Goal: Task Accomplishment & Management: Use online tool/utility

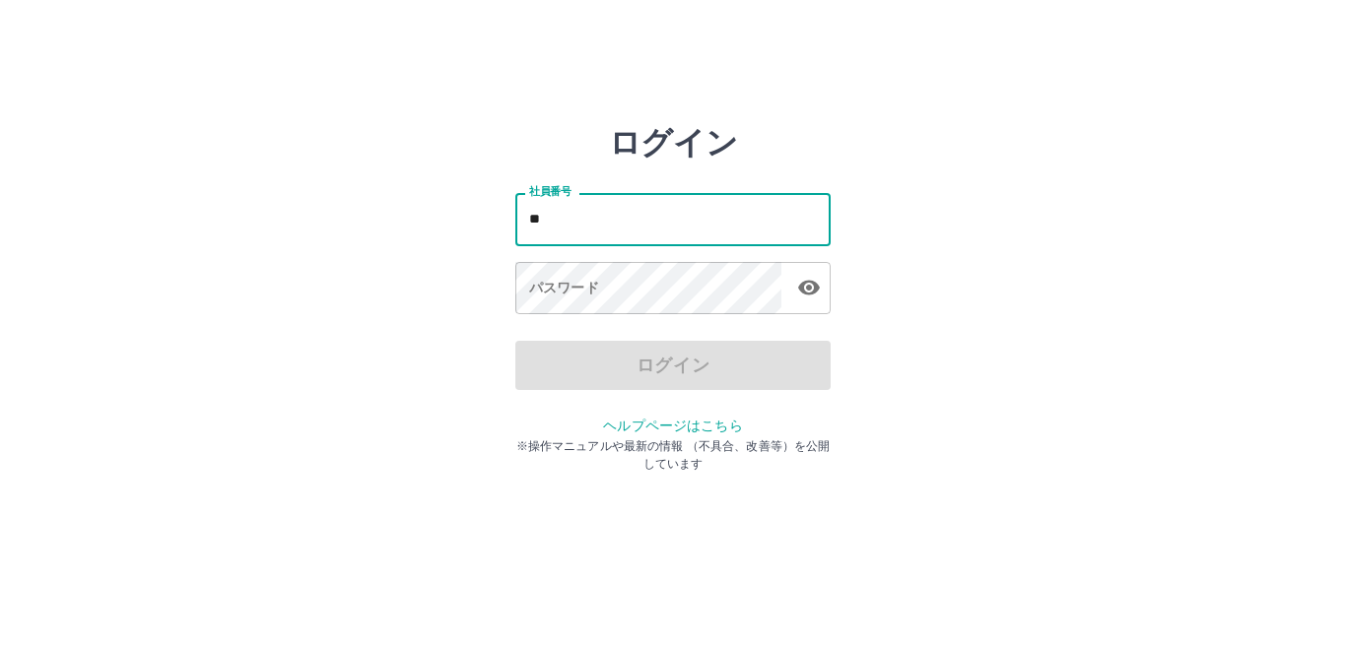
type input "*"
type input "*******"
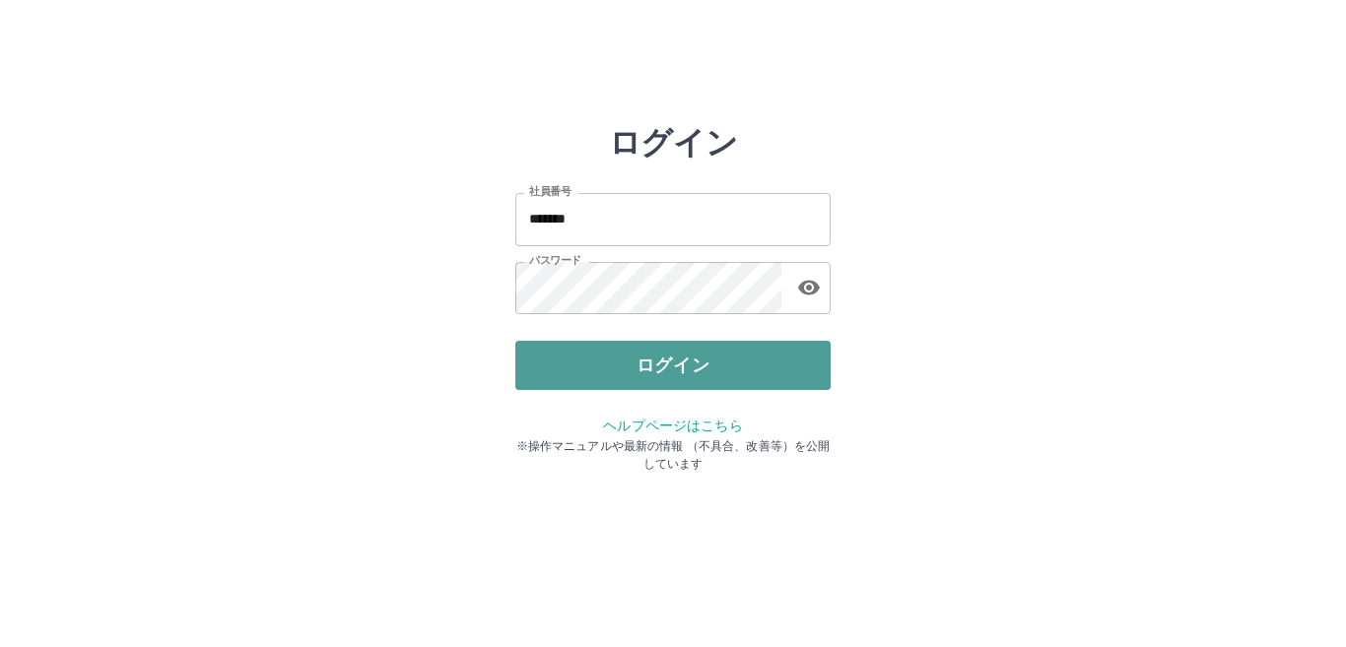
click at [615, 379] on button "ログイン" at bounding box center [672, 365] width 315 height 49
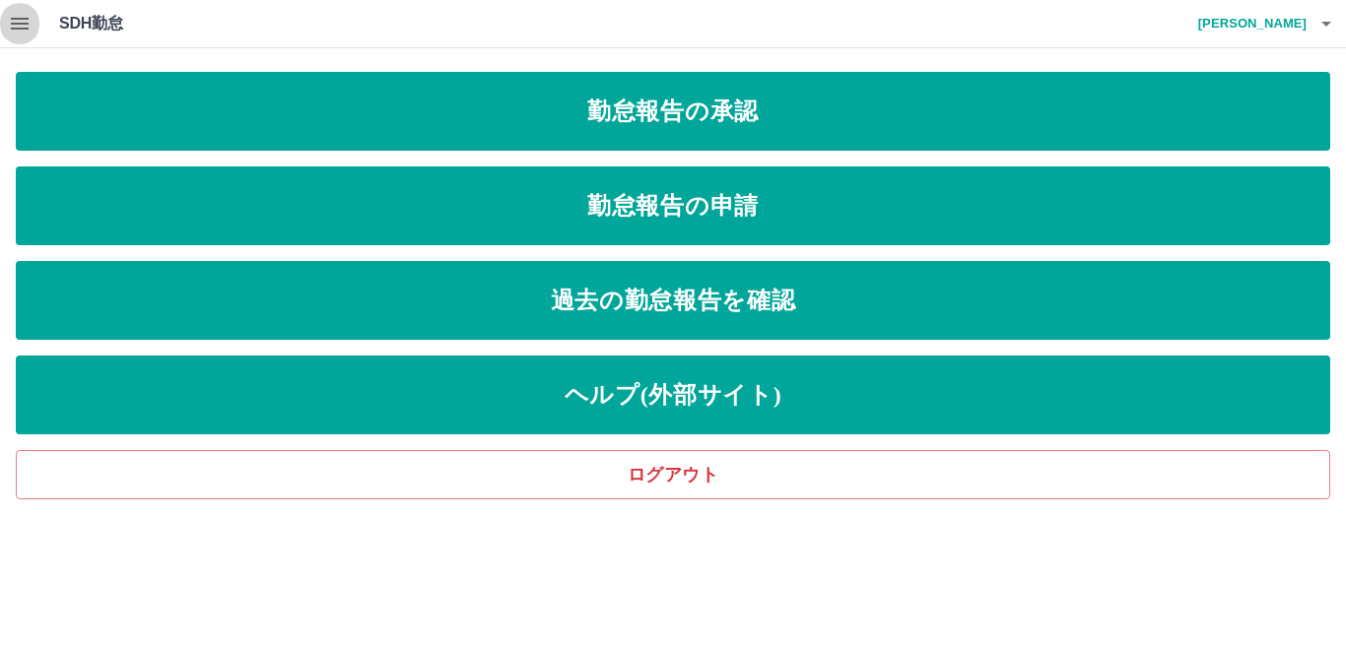
click at [25, 28] on icon "button" at bounding box center [20, 24] width 18 height 12
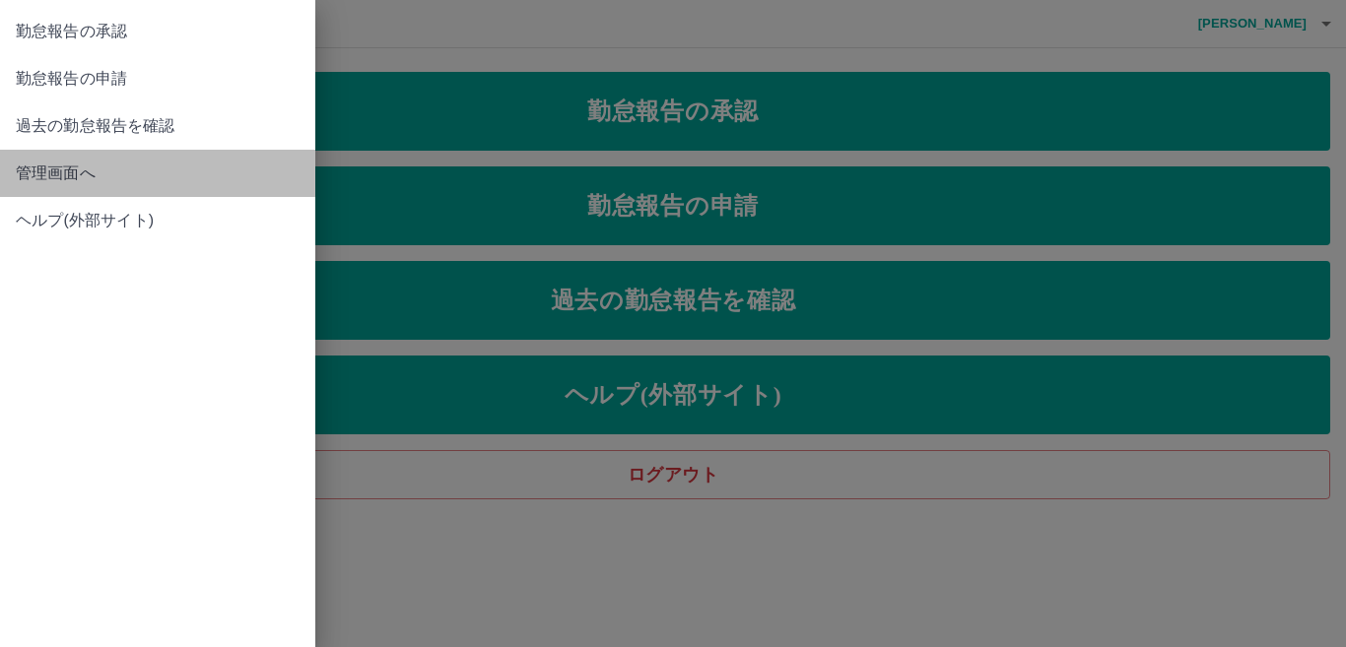
click at [79, 173] on span "管理画面へ" at bounding box center [158, 174] width 284 height 24
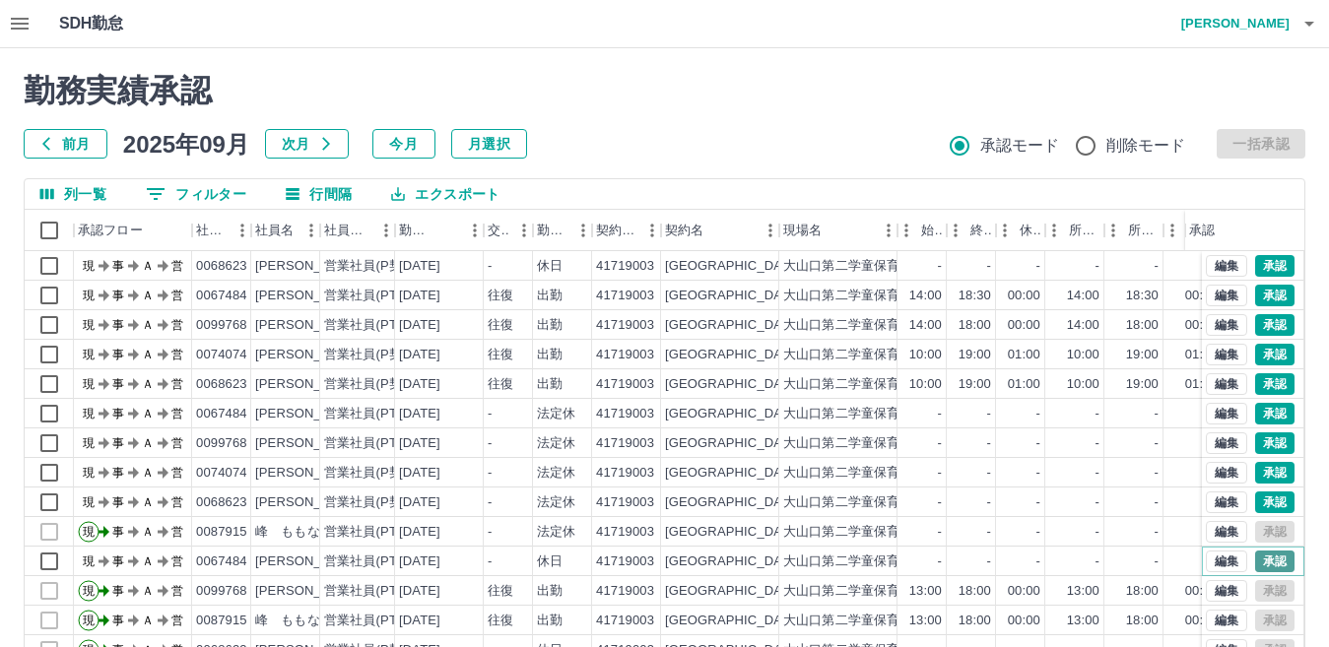
click at [1255, 565] on button "承認" at bounding box center [1274, 562] width 39 height 22
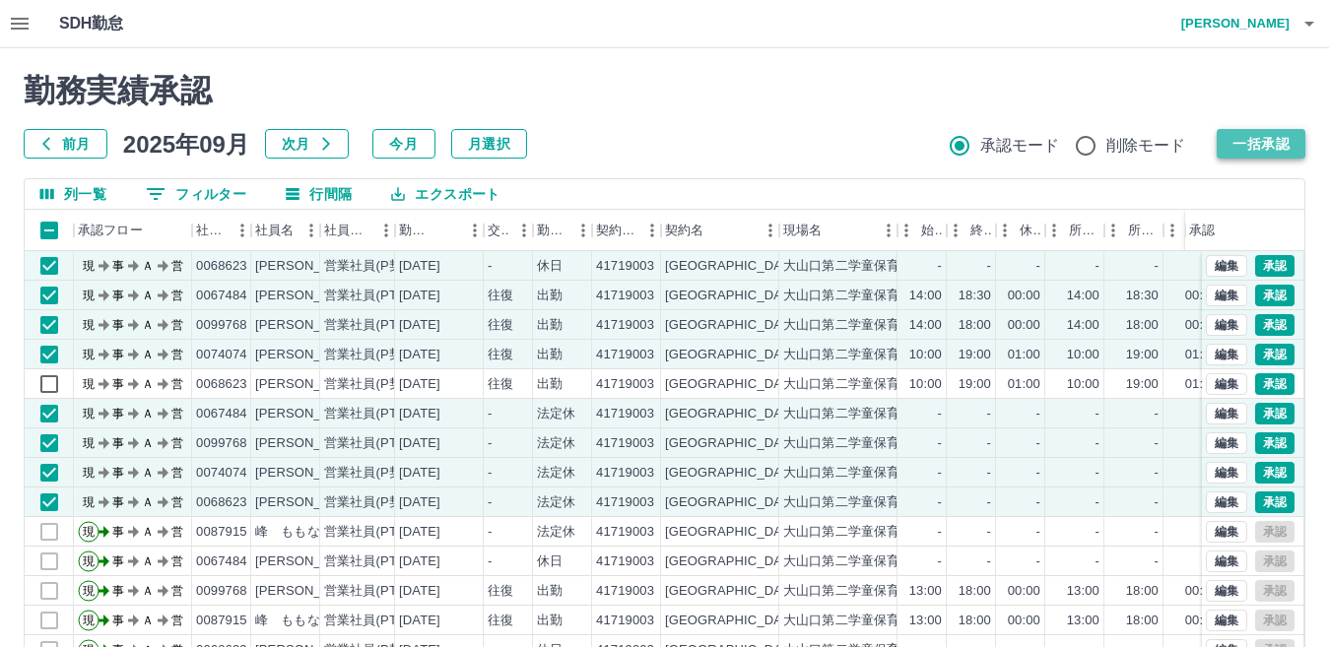
click at [1256, 139] on button "一括承認" at bounding box center [1261, 144] width 89 height 30
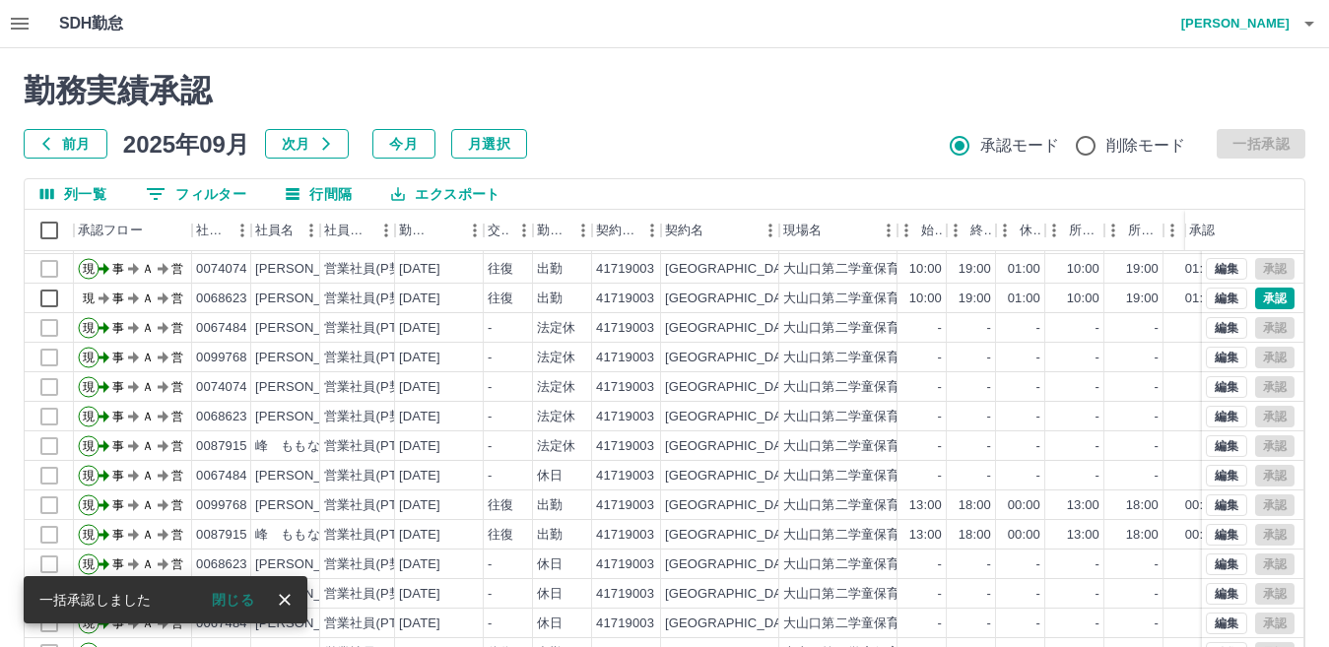
scroll to position [185, 0]
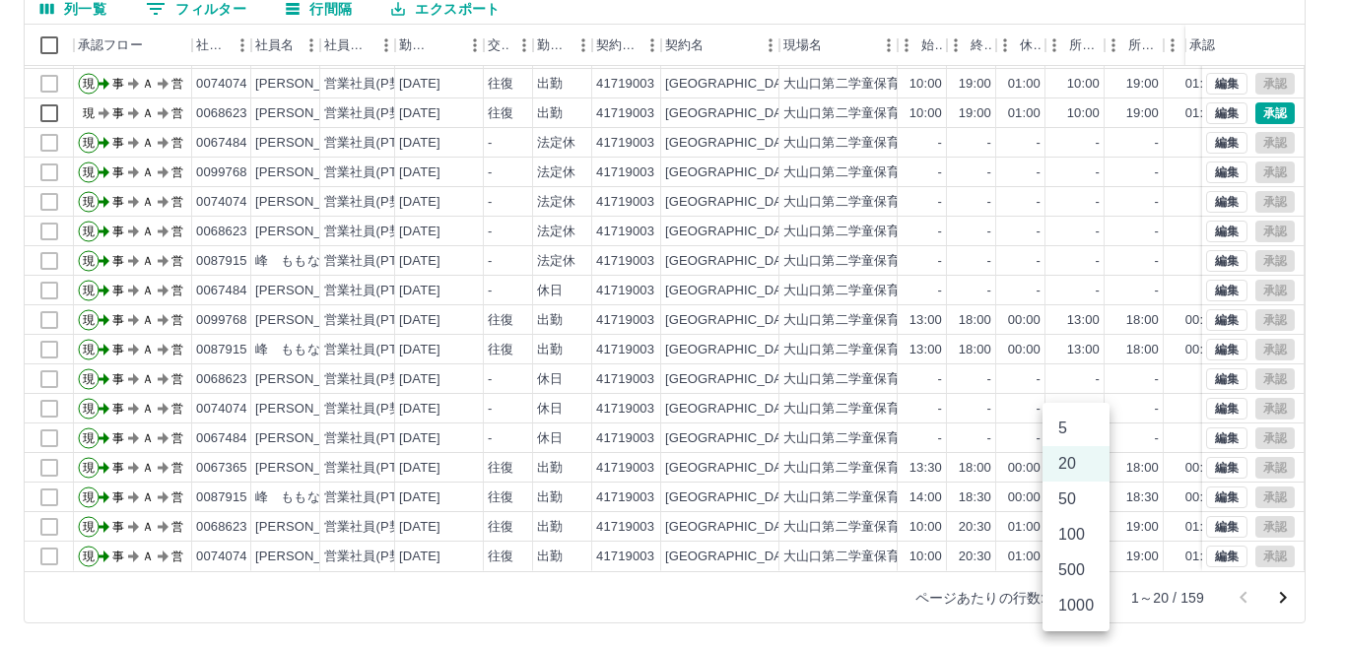
click at [1074, 597] on body "SDH勤怠 [PERSON_NAME] 勤務実績承認 前月 2025年09月 次月 今月 月選択 承認モード 削除モード 一括承認 列一覧 0 フィルター 行…" at bounding box center [673, 231] width 1346 height 832
click at [1074, 597] on li "1000" at bounding box center [1075, 605] width 67 height 35
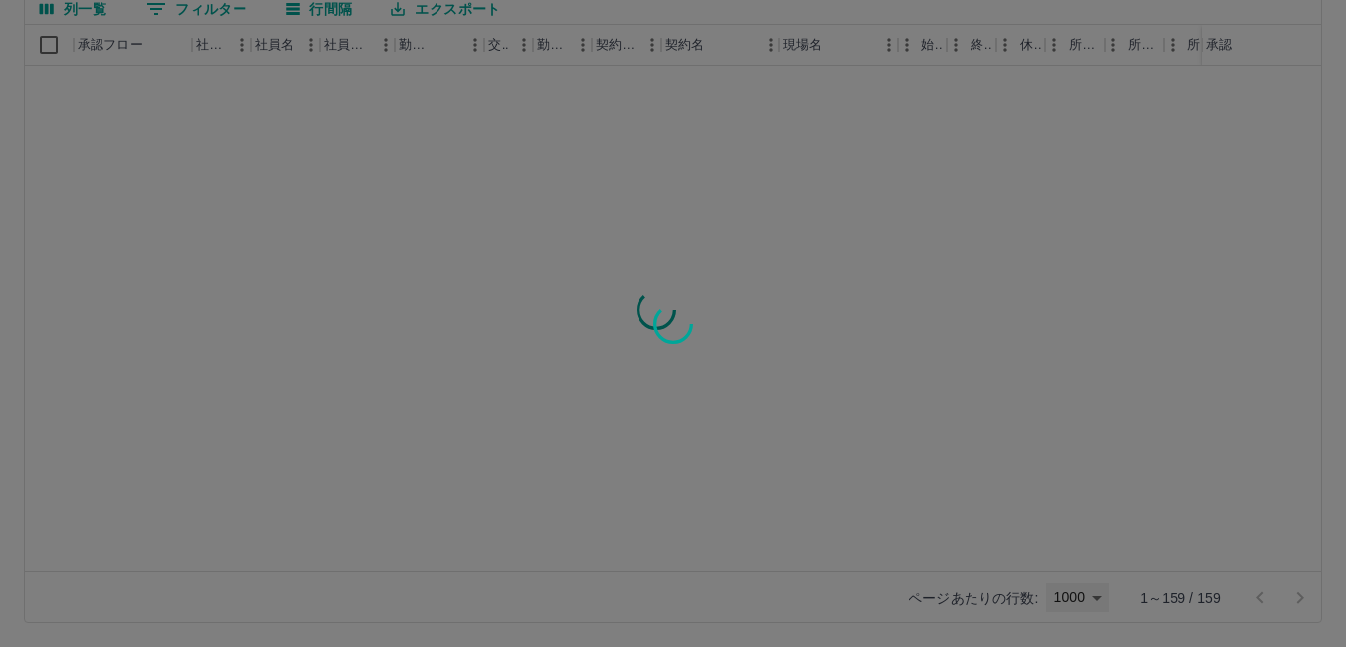
type input "****"
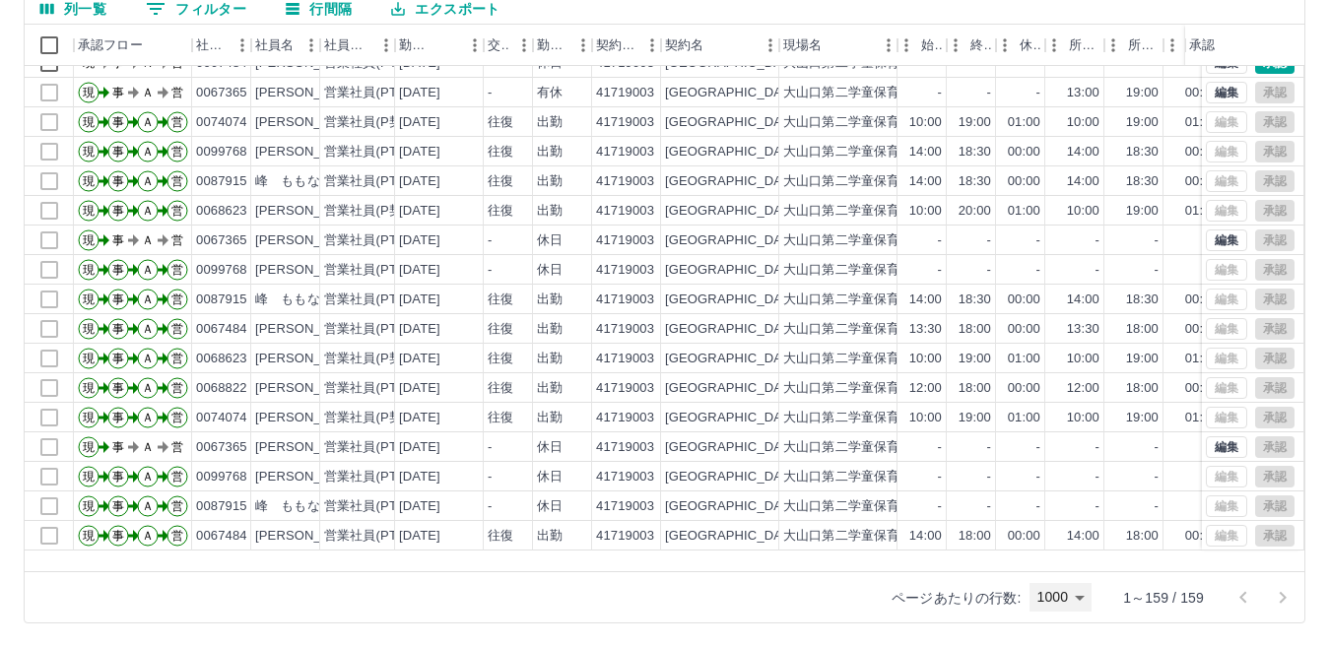
scroll to position [495, 0]
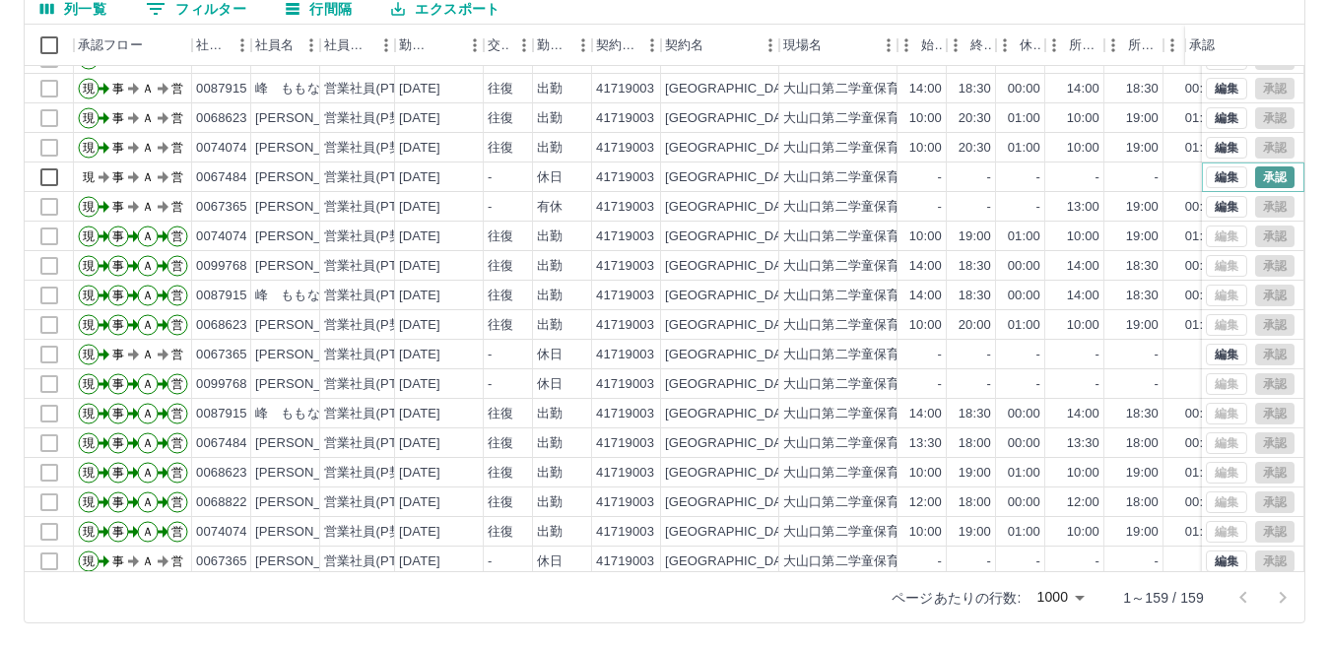
click at [1265, 180] on button "承認" at bounding box center [1274, 177] width 39 height 22
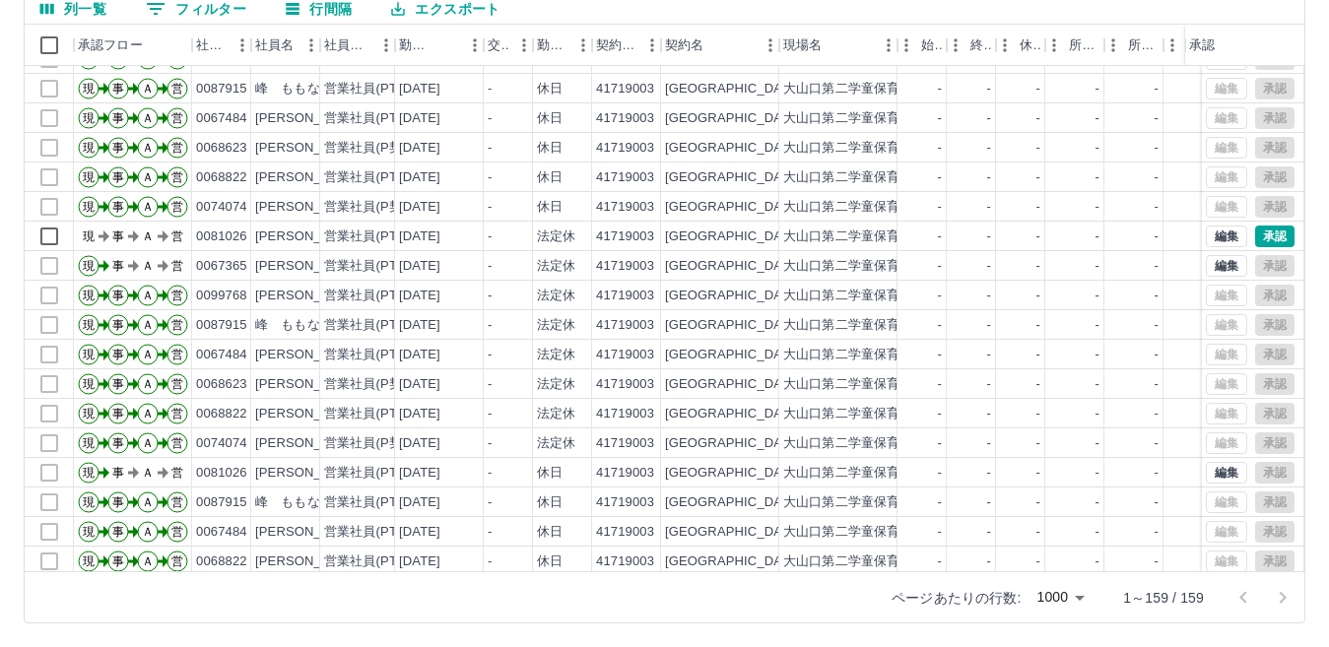
scroll to position [1234, 0]
click at [1255, 233] on button "承認" at bounding box center [1274, 236] width 39 height 22
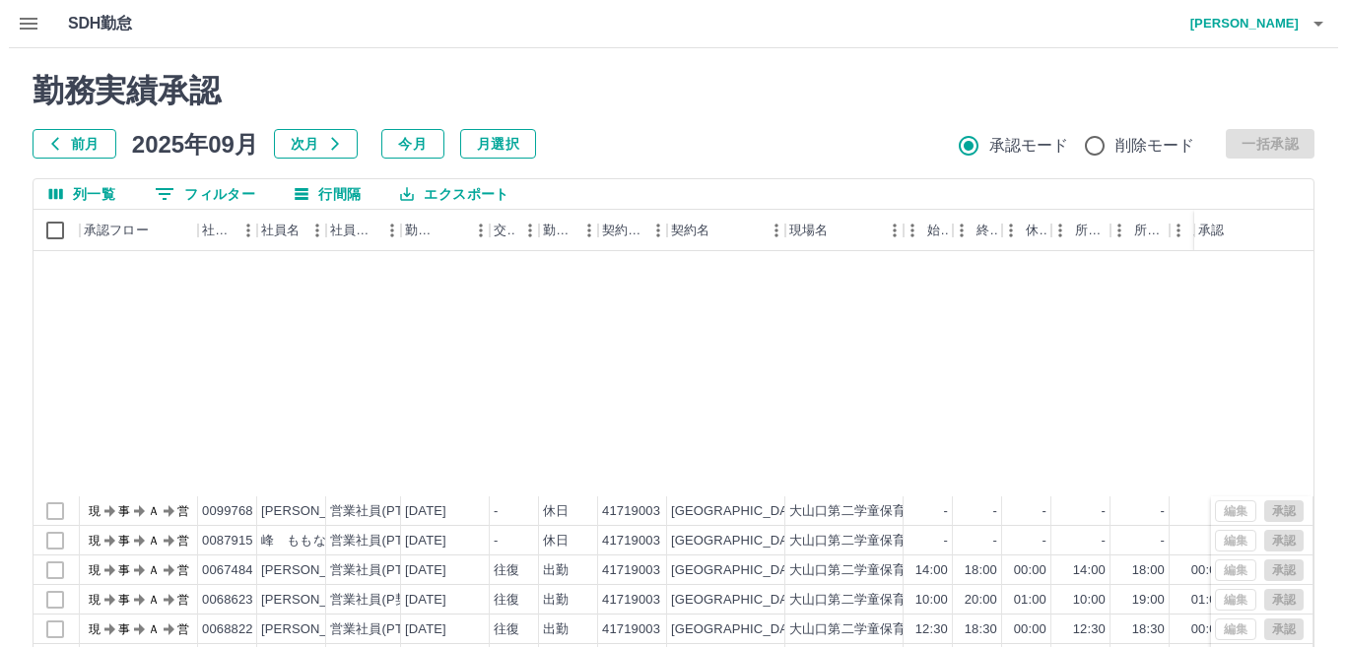
scroll to position [1089, 3]
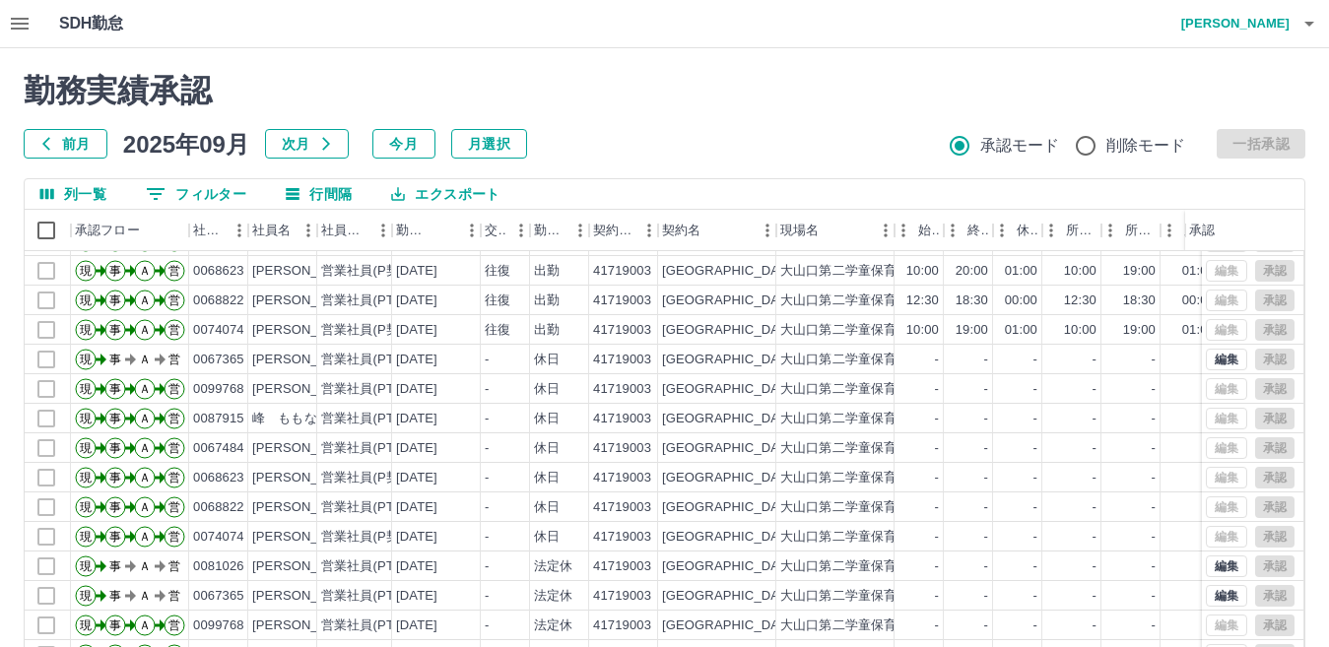
click at [1276, 26] on h4 "[PERSON_NAME]" at bounding box center [1230, 23] width 118 height 47
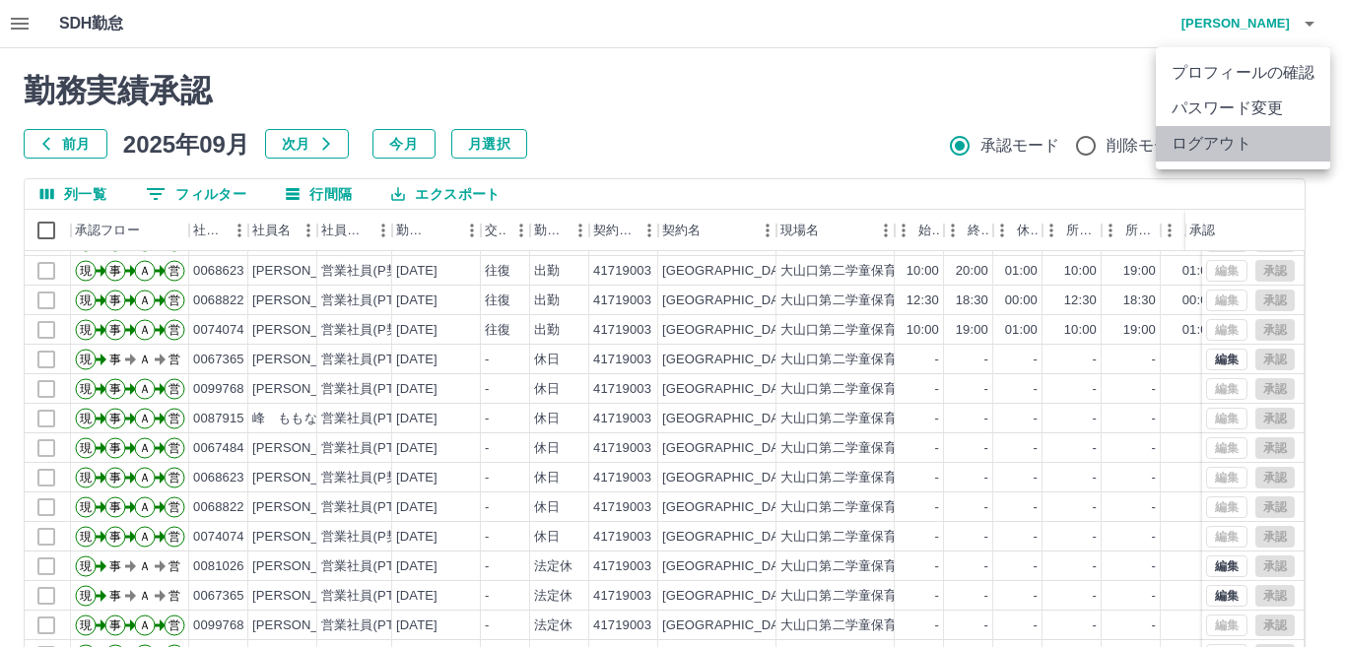
click at [1238, 137] on li "ログアウト" at bounding box center [1242, 143] width 174 height 35
